Goal: Task Accomplishment & Management: Manage account settings

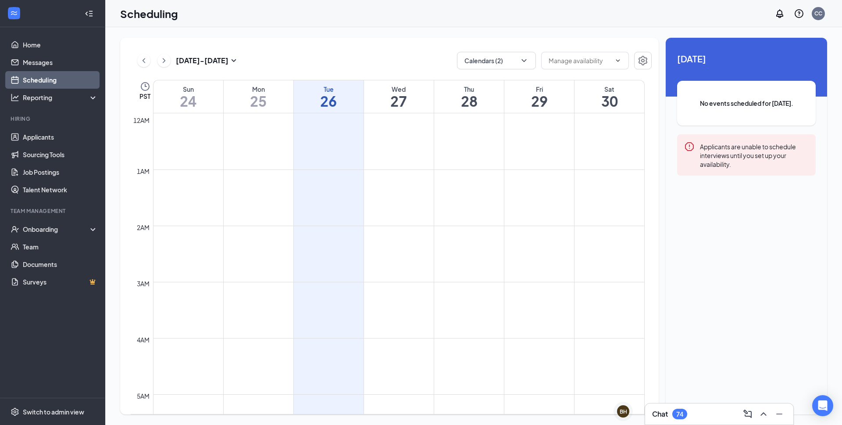
scroll to position [431, 0]
click at [48, 192] on link "Talent Network" at bounding box center [60, 190] width 75 height 18
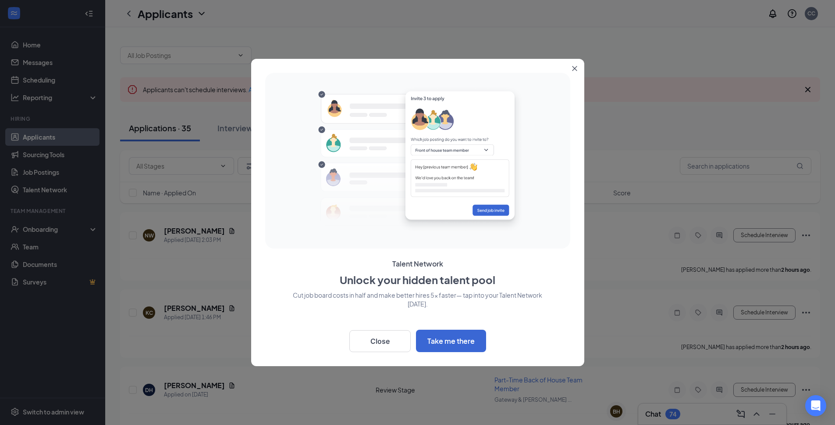
click at [573, 69] on icon "Close" at bounding box center [574, 68] width 5 height 5
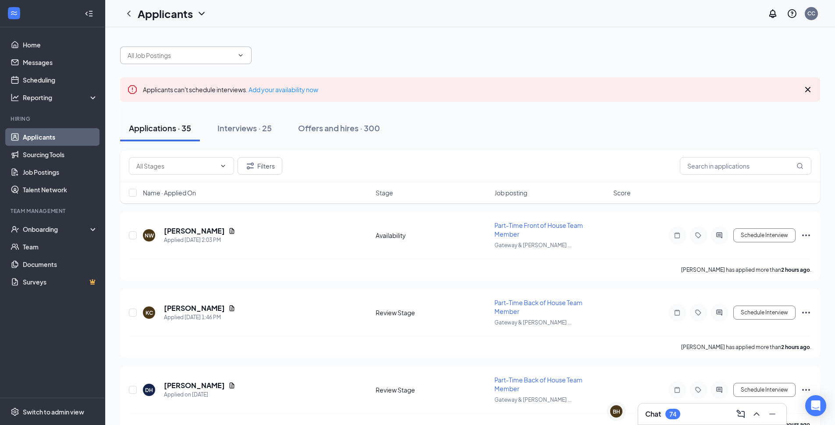
click at [147, 51] on input "text" at bounding box center [181, 55] width 106 height 10
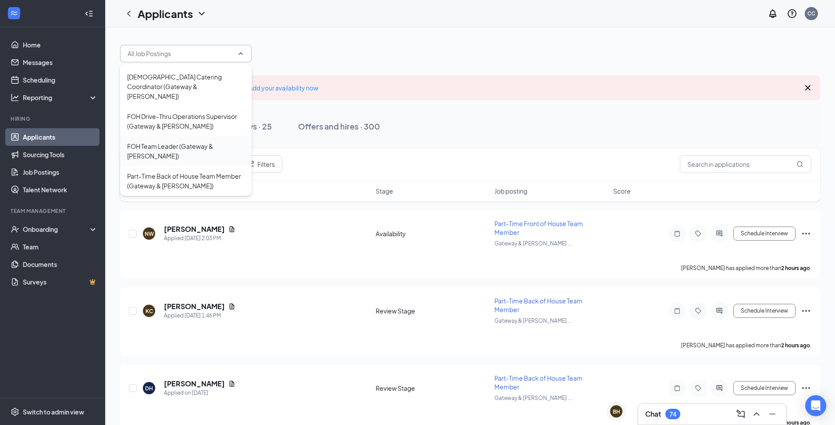
scroll to position [450, 0]
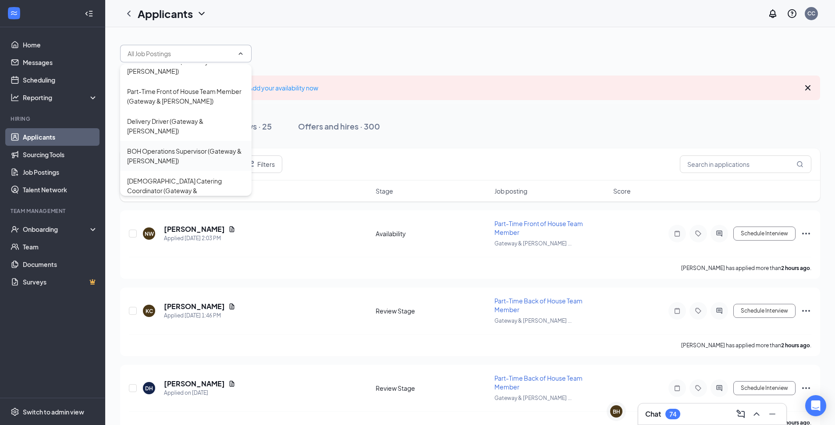
click at [200, 161] on div "BOH Operations Supervisor (Gateway & [PERSON_NAME])" at bounding box center [186, 155] width 118 height 19
type input "BOH Operations Supervisor (Gateway & [PERSON_NAME])"
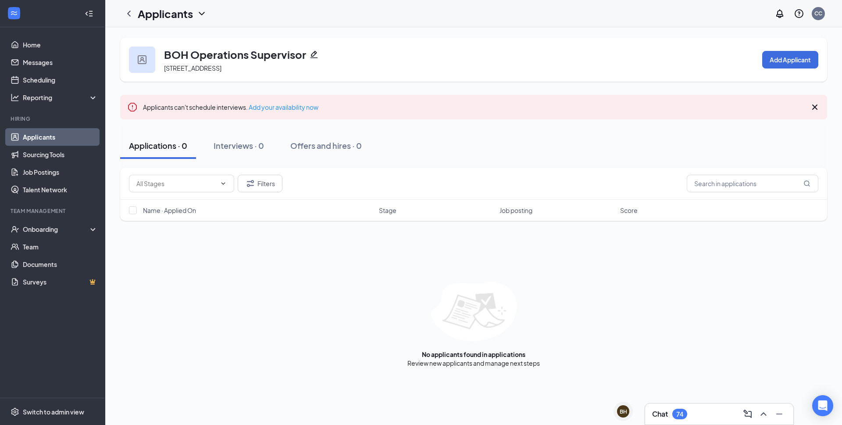
click at [190, 13] on h1 "Applicants" at bounding box center [165, 13] width 55 height 15
click at [250, 30] on div "BOH Operations Supervisor [STREET_ADDRESS] Add Applicant Applicants can't sched…" at bounding box center [473, 202] width 737 height 350
click at [136, 14] on div at bounding box center [129, 14] width 18 height 18
click at [131, 12] on icon "ChevronLeft" at bounding box center [129, 13] width 11 height 11
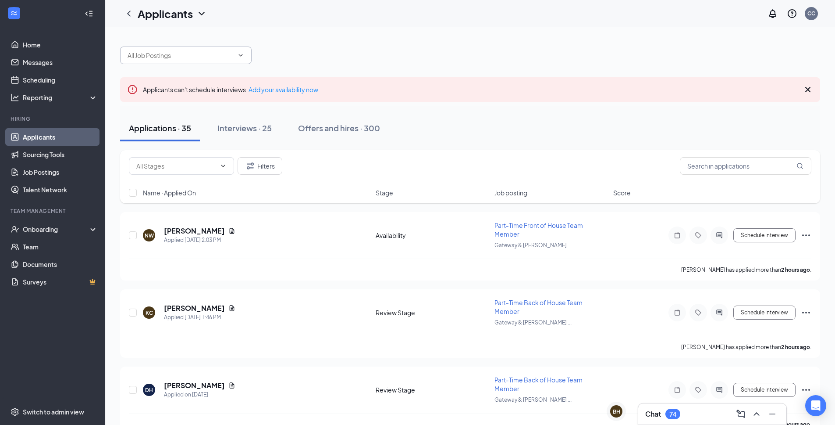
click at [197, 50] on input "text" at bounding box center [181, 55] width 106 height 10
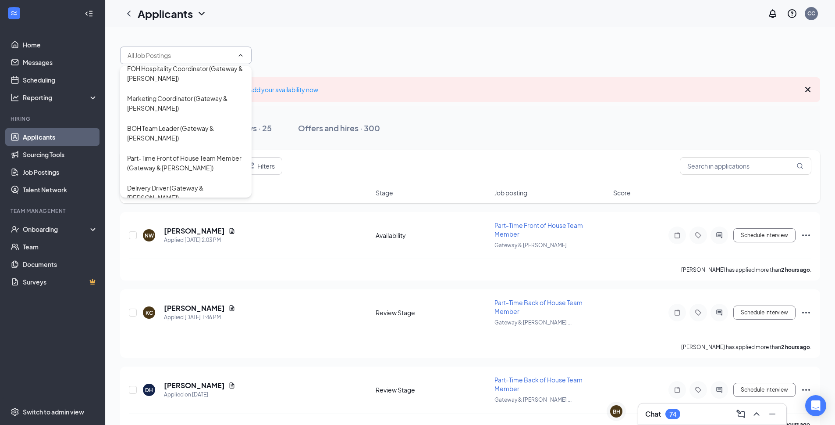
scroll to position [390, 0]
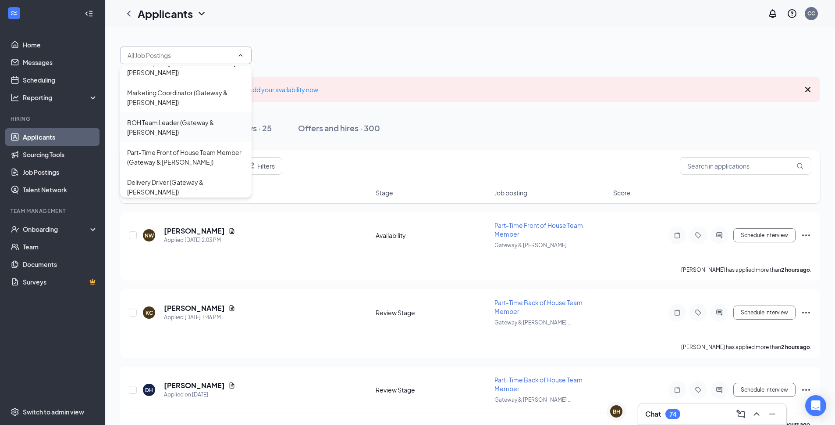
click at [214, 119] on div "BOH Team Leader (Gateway & [PERSON_NAME])" at bounding box center [186, 127] width 118 height 19
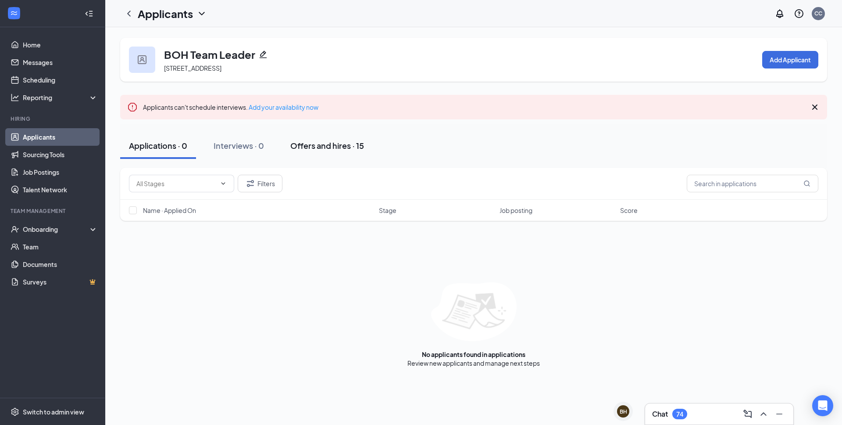
click at [312, 147] on div "Offers and hires · 15" at bounding box center [327, 145] width 74 height 11
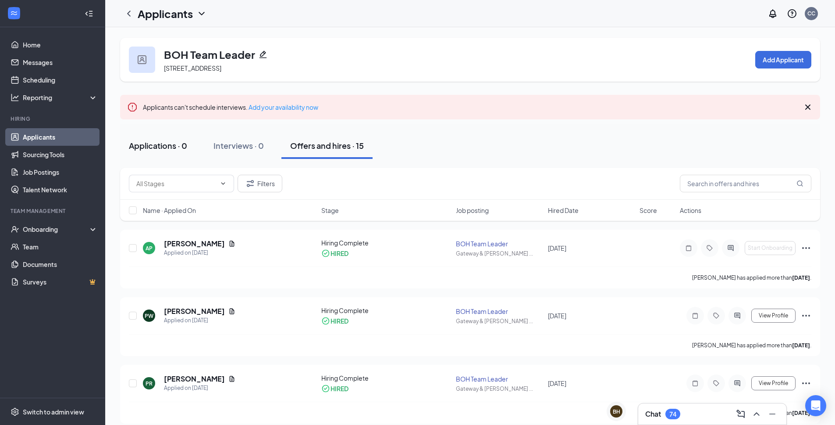
click at [175, 142] on div "Applications · 0" at bounding box center [158, 145] width 58 height 11
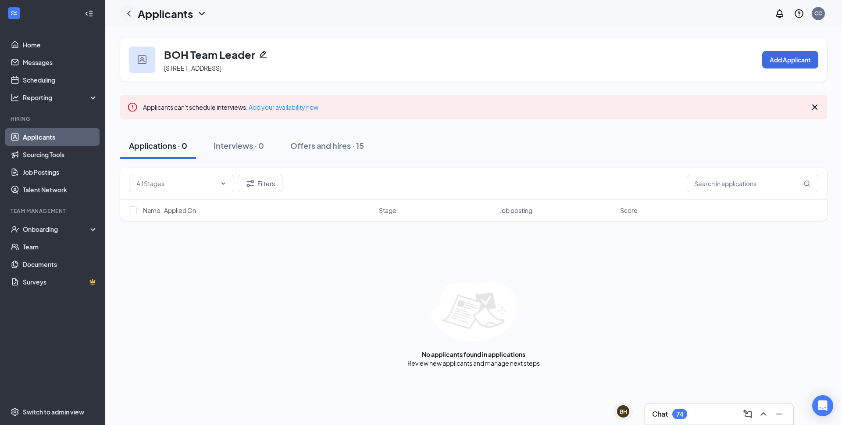
click at [129, 16] on icon "ChevronLeft" at bounding box center [129, 13] width 11 height 11
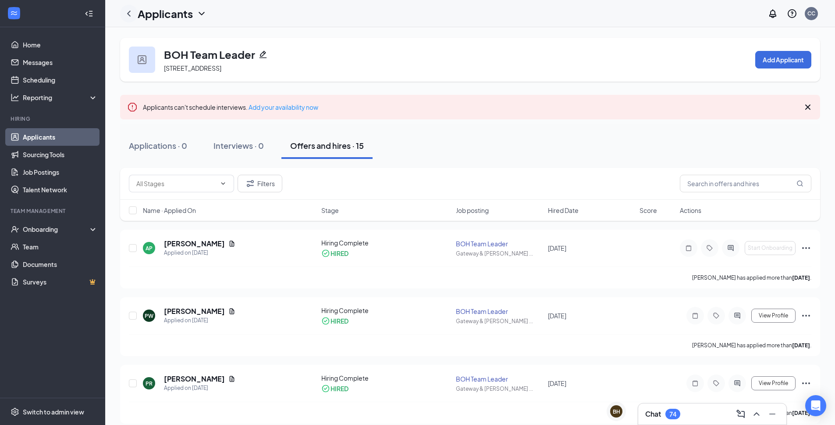
click at [129, 17] on icon "ChevronLeft" at bounding box center [129, 13] width 11 height 11
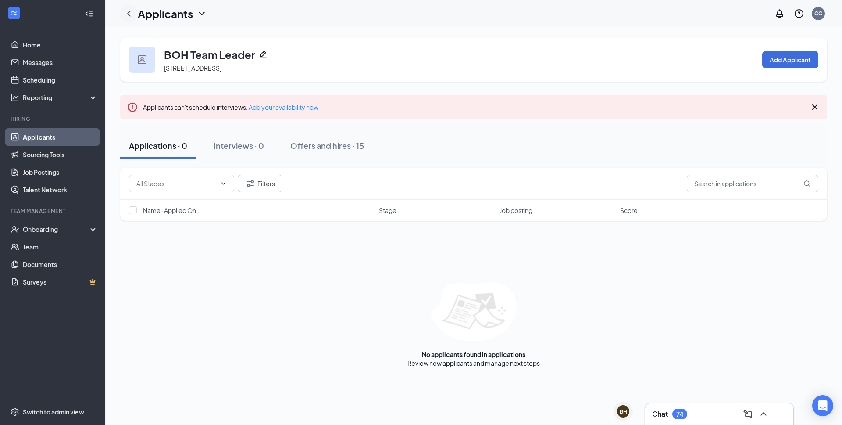
click at [129, 17] on icon "ChevronLeft" at bounding box center [129, 13] width 11 height 11
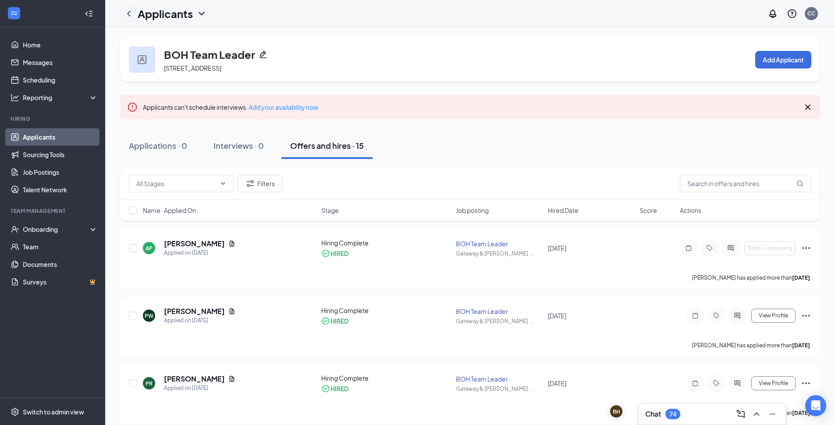
click at [129, 16] on icon "ChevronLeft" at bounding box center [129, 13] width 11 height 11
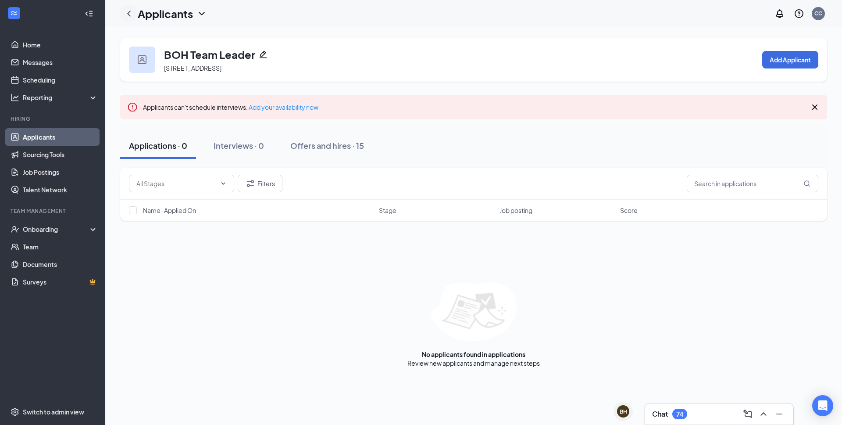
click at [129, 16] on icon "ChevronLeft" at bounding box center [129, 13] width 11 height 11
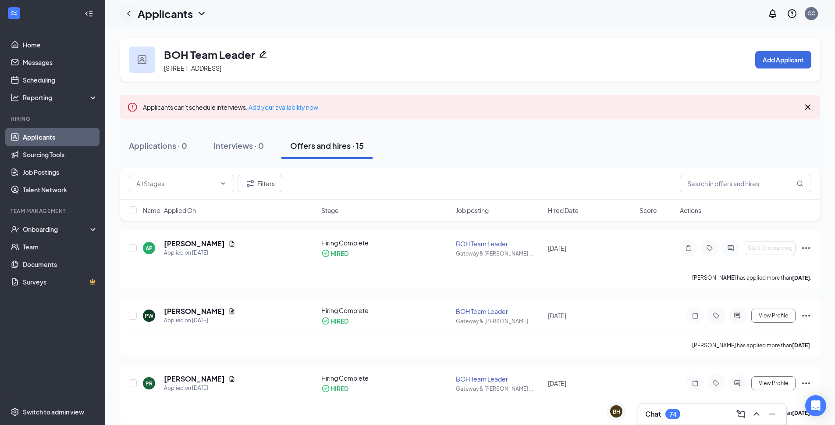
click at [129, 16] on icon "ChevronLeft" at bounding box center [129, 13] width 11 height 11
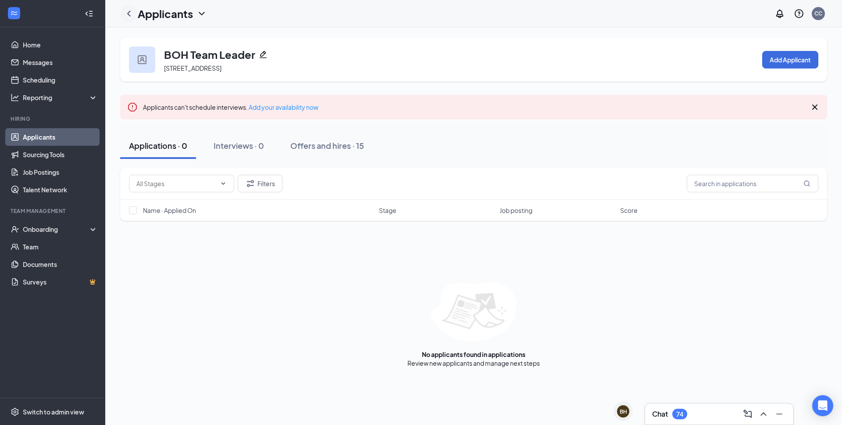
click at [129, 16] on icon "ChevronLeft" at bounding box center [129, 13] width 11 height 11
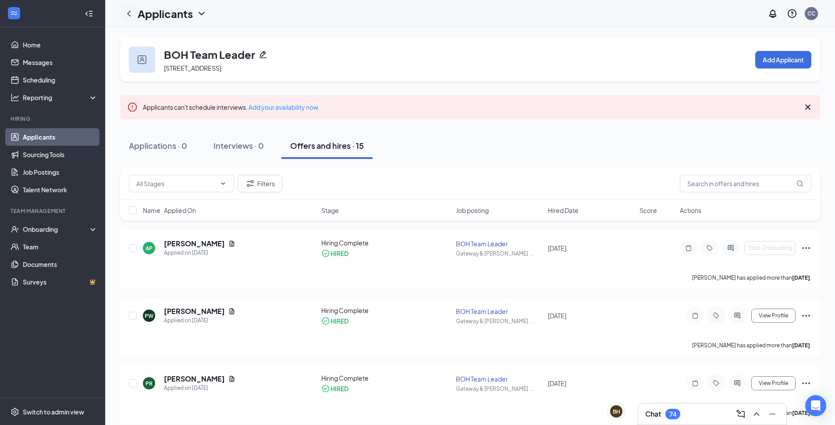
click at [132, 14] on icon "ChevronLeft" at bounding box center [129, 13] width 11 height 11
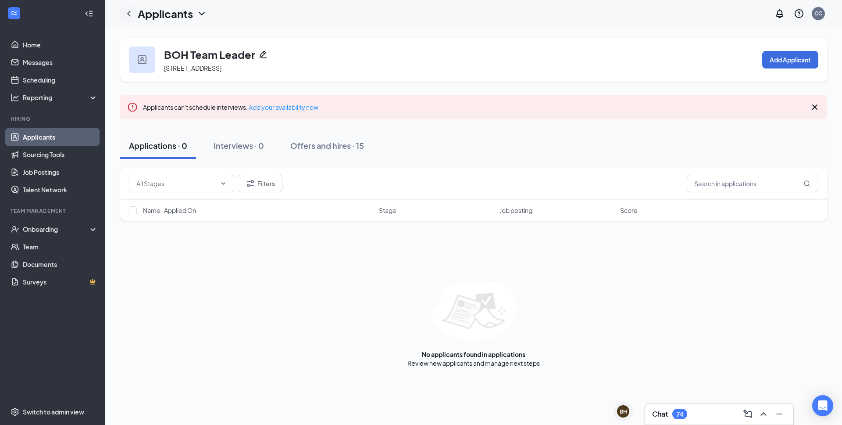
click at [132, 13] on icon "ChevronLeft" at bounding box center [129, 13] width 11 height 11
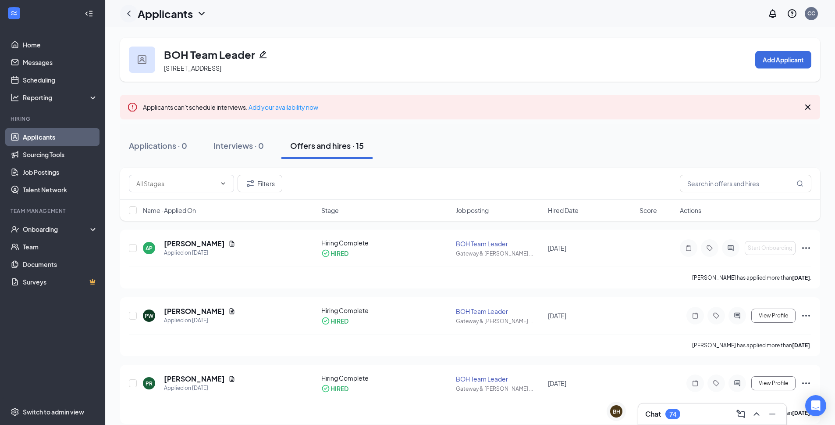
click at [131, 14] on icon "ChevronLeft" at bounding box center [129, 13] width 11 height 11
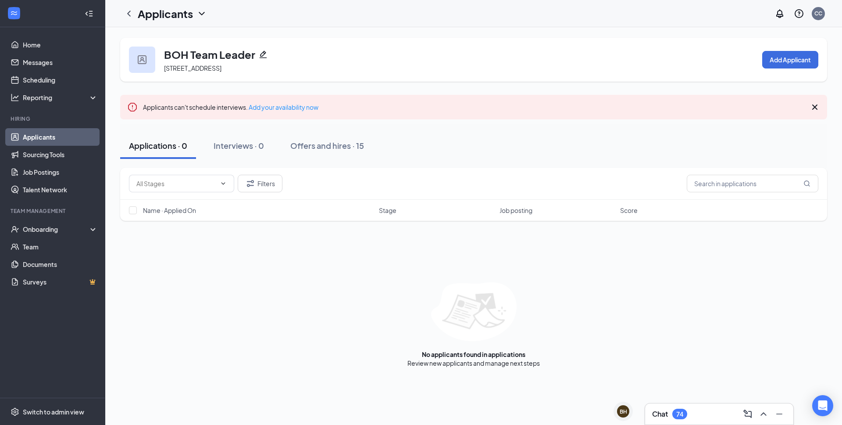
click at [67, 139] on link "Applicants" at bounding box center [60, 137] width 75 height 18
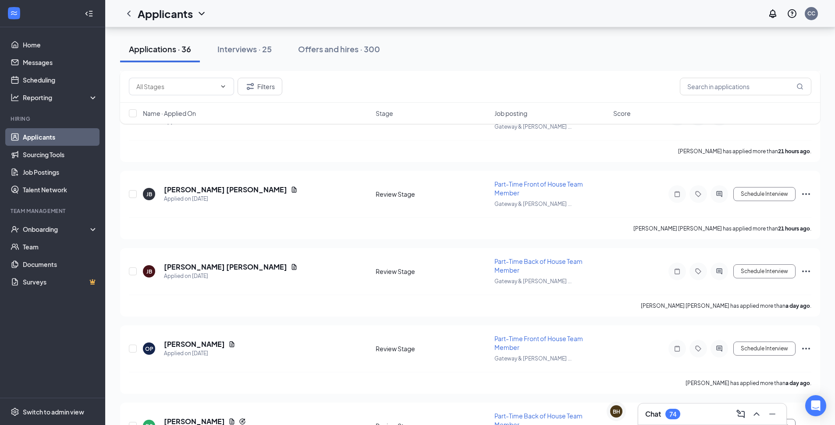
scroll to position [365, 0]
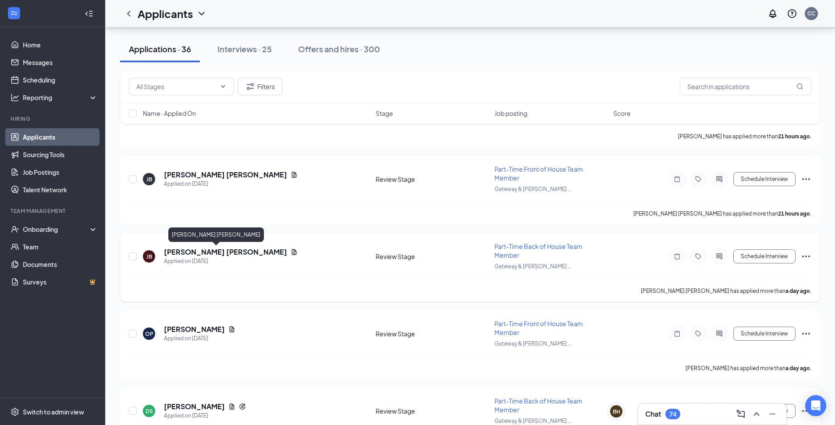
click at [206, 252] on h5 "[PERSON_NAME] [PERSON_NAME]" at bounding box center [225, 252] width 123 height 10
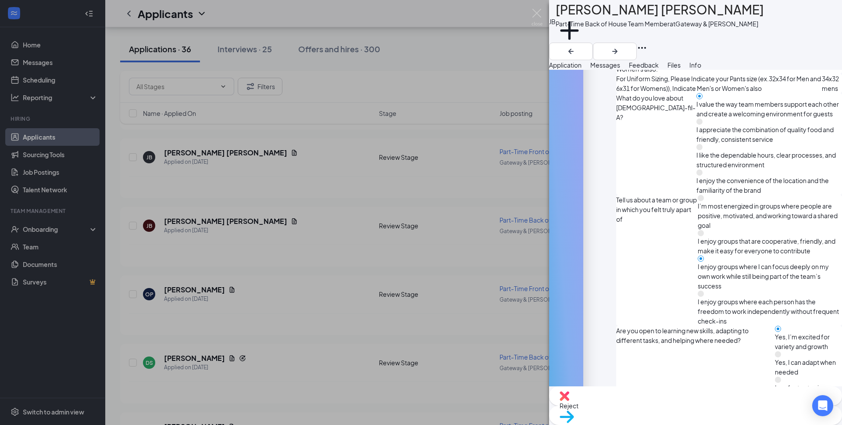
scroll to position [996, 0]
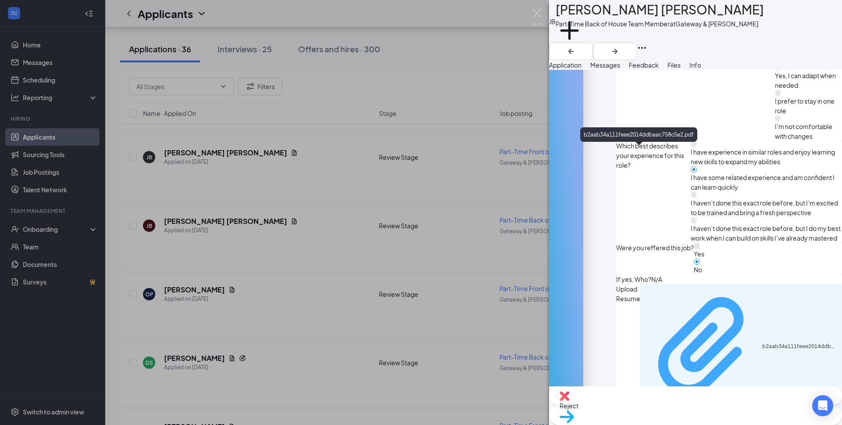
click at [762, 343] on div "b2aab34a111feee2014ddbaac758c5e2.pdf" at bounding box center [799, 346] width 75 height 7
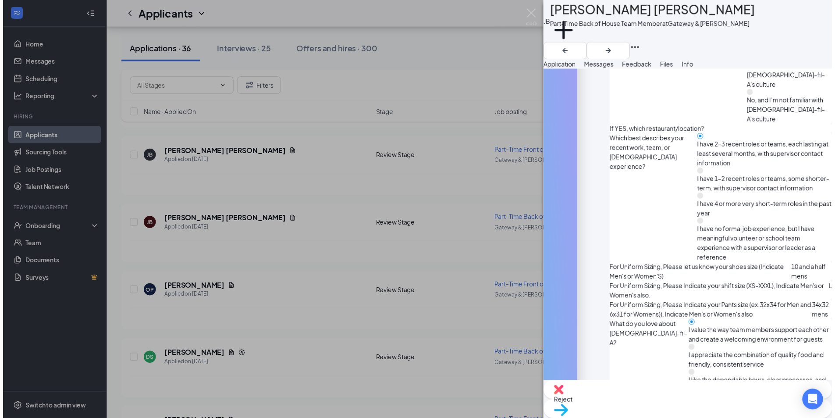
scroll to position [122, 0]
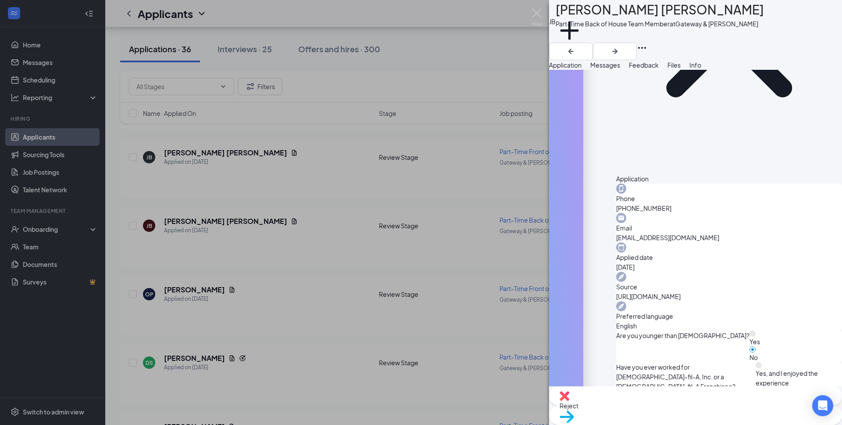
click at [398, 181] on div "[PERSON_NAME] [PERSON_NAME] Part-Time Back of House Team Member at Gateway & [P…" at bounding box center [421, 212] width 842 height 425
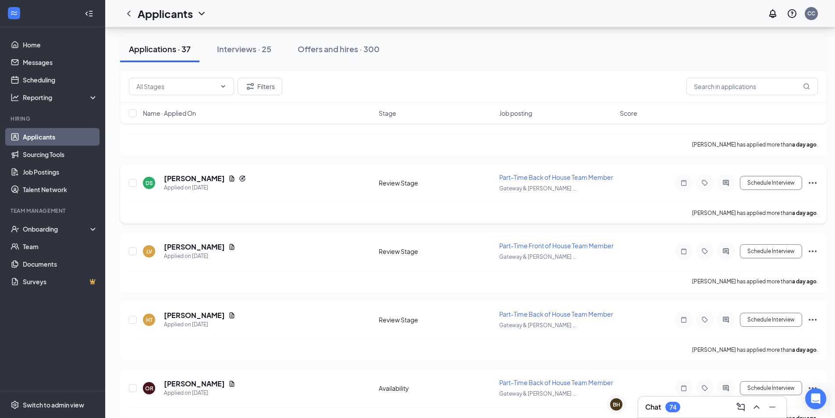
scroll to position [514, 0]
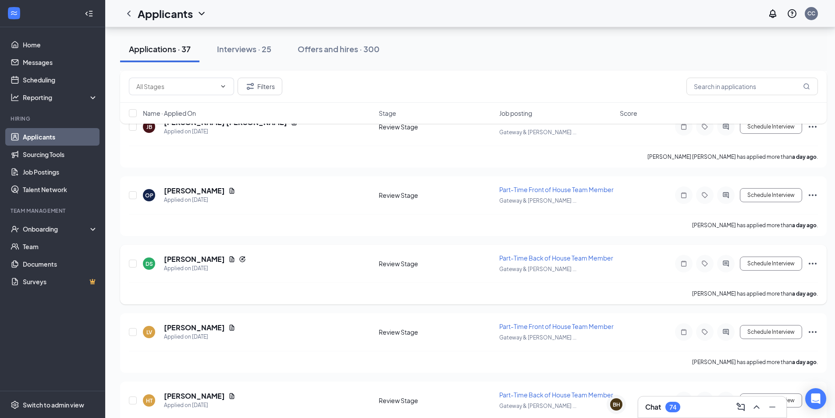
click at [508, 257] on span "Part-Time Back of House Team Member" at bounding box center [557, 258] width 114 height 8
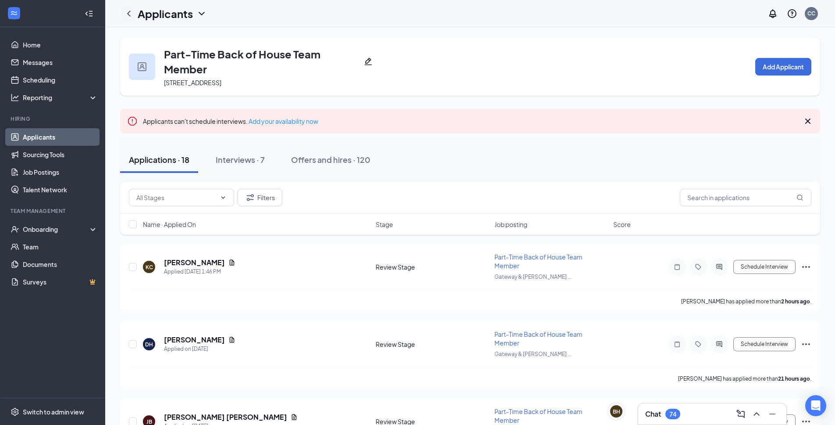
click at [126, 14] on icon "ChevronLeft" at bounding box center [129, 13] width 11 height 11
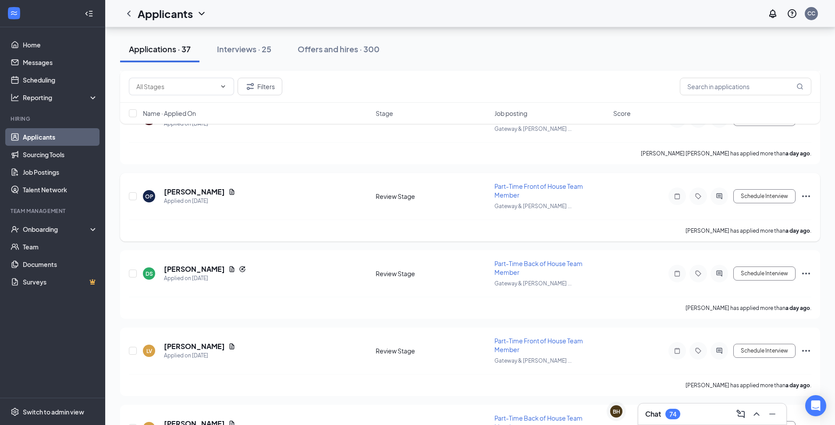
scroll to position [595, 0]
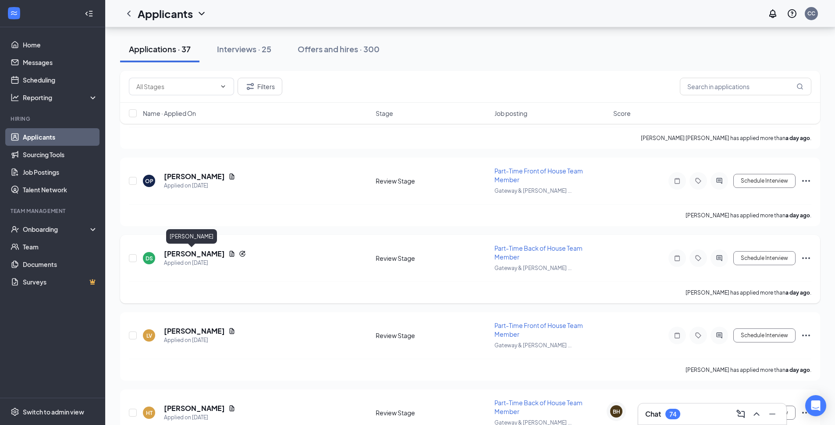
click at [178, 255] on h5 "[PERSON_NAME]" at bounding box center [194, 254] width 61 height 10
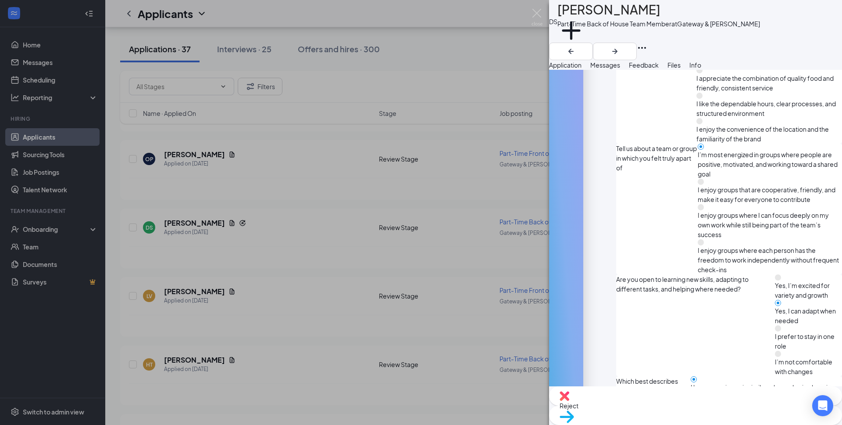
scroll to position [762, 0]
copy span "reffered"
